Goal: Find specific page/section: Find specific page/section

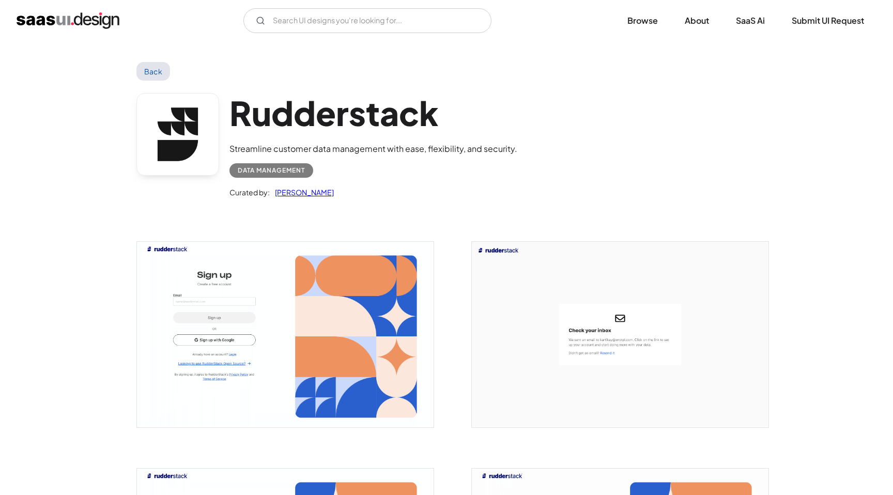
click at [146, 65] on link "Back" at bounding box center [153, 71] width 34 height 19
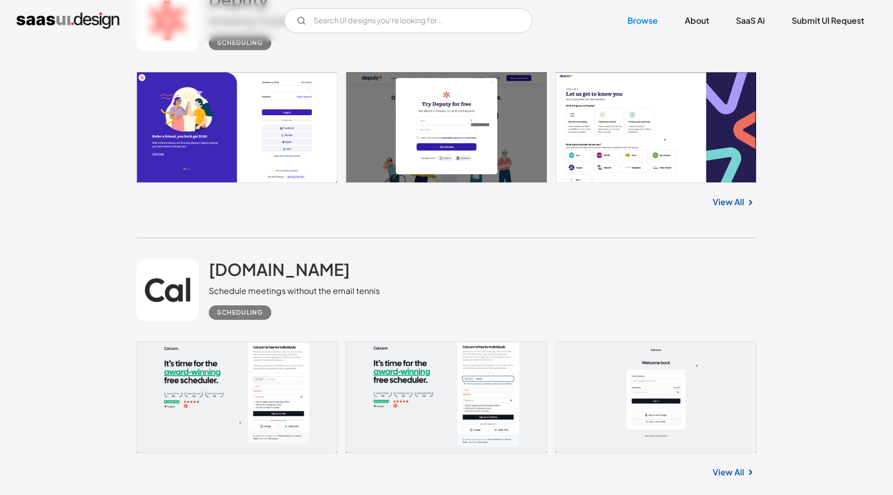
scroll to position [10411, 0]
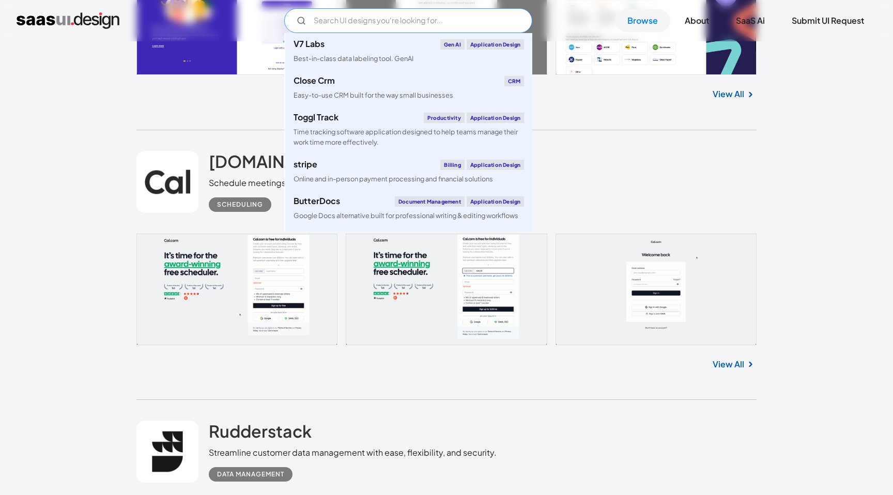
click at [372, 14] on input "Email Form" at bounding box center [408, 20] width 248 height 25
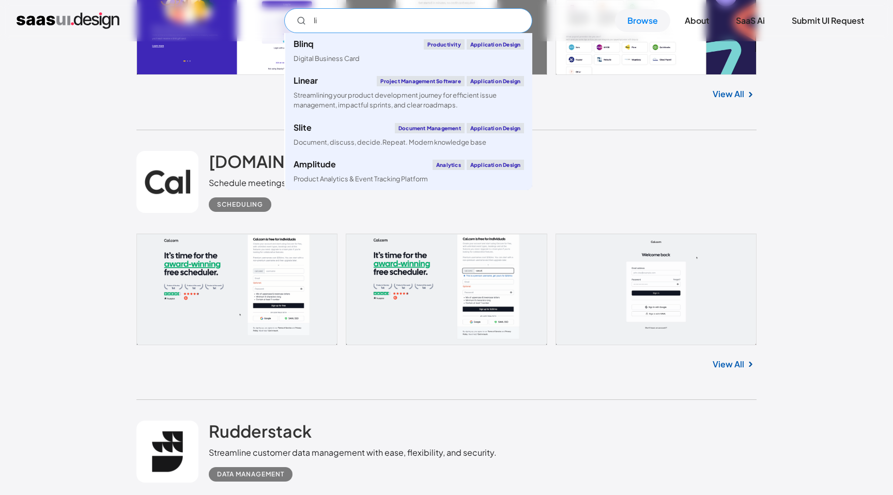
type input "l"
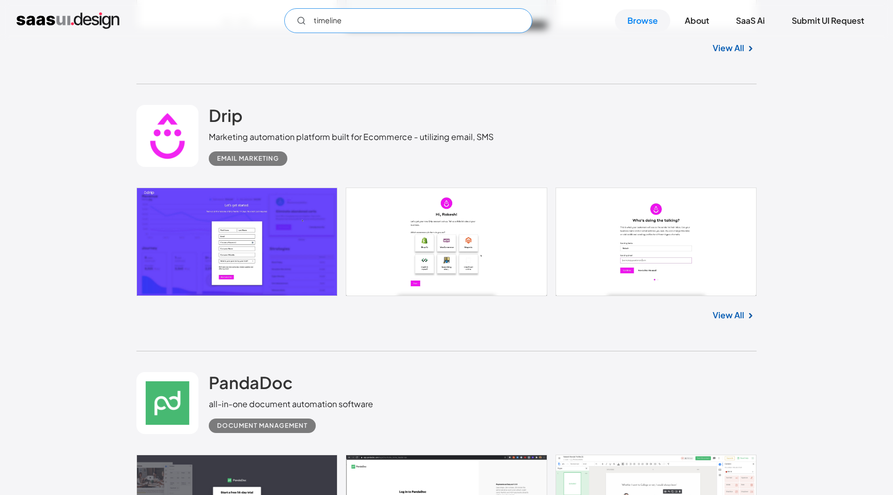
type input "timeline"
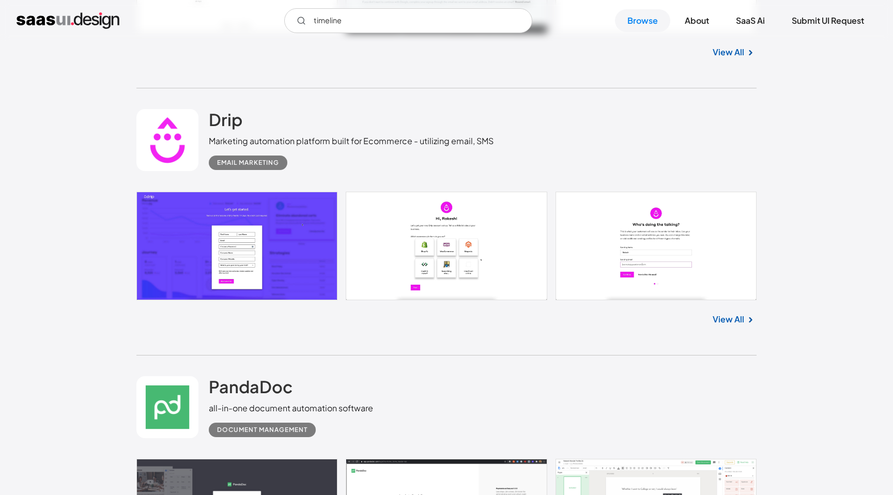
drag, startPoint x: 339, startPoint y: 80, endPoint x: 481, endPoint y: 495, distance: 438.5
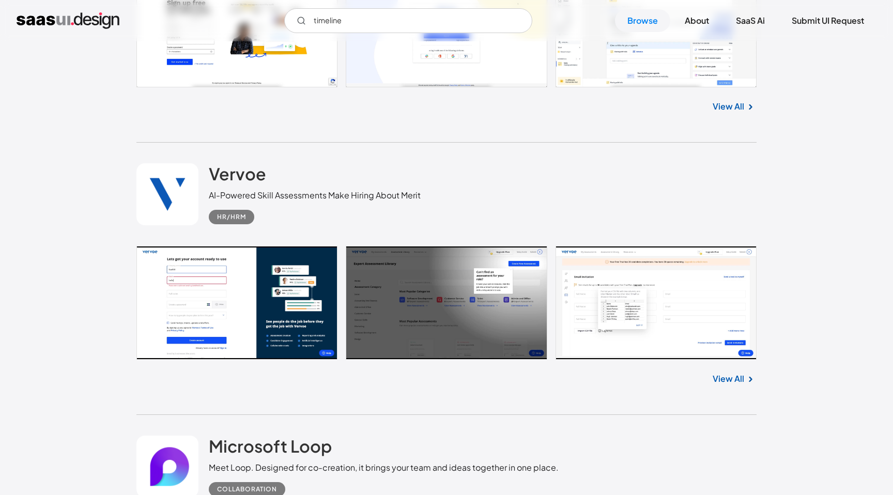
scroll to position [1269, 0]
